Goal: Task Accomplishment & Management: Manage account settings

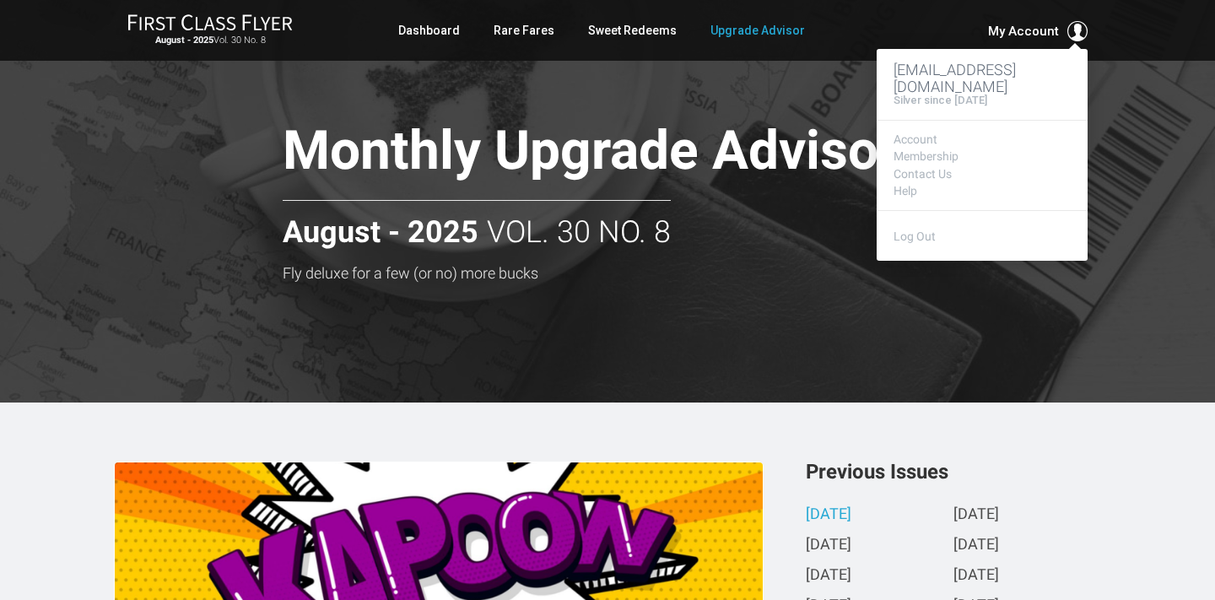
click at [1029, 34] on span "My Account" at bounding box center [1023, 31] width 71 height 20
click at [910, 230] on link "Log Out" at bounding box center [915, 237] width 42 height 14
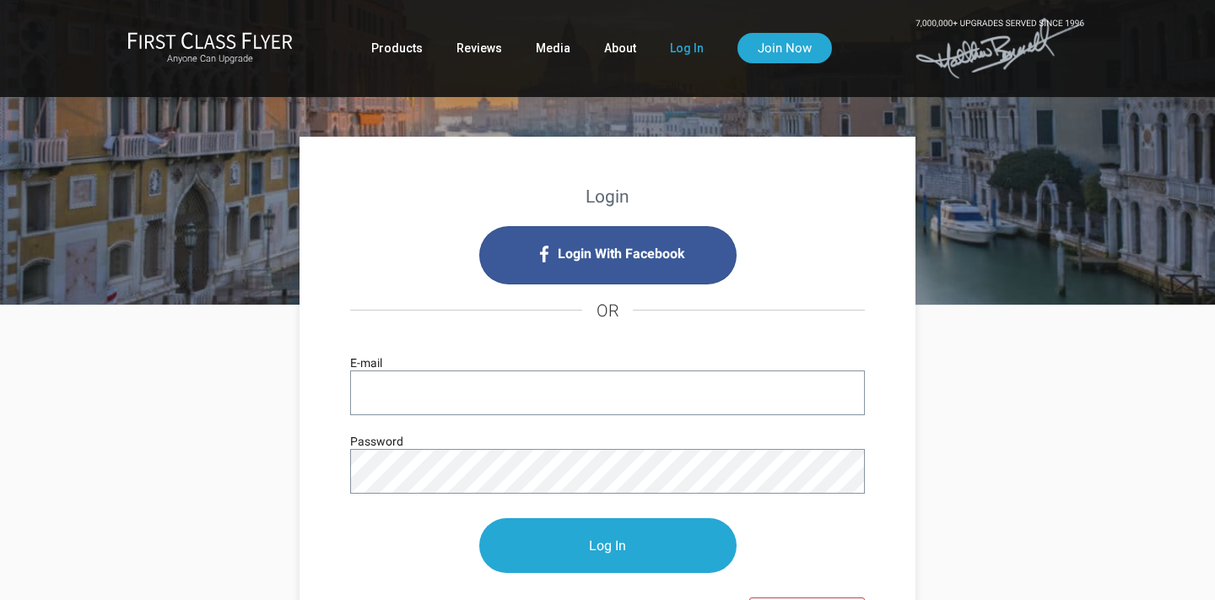
type input "[EMAIL_ADDRESS][DOMAIN_NAME]"
